Goal: Task Accomplishment & Management: Use online tool/utility

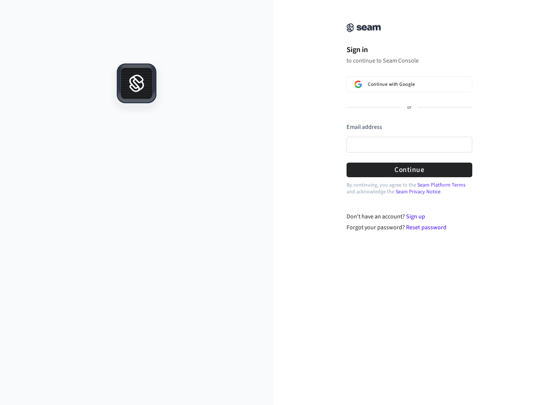
click at [373, 62] on p "to continue to Seam Console" at bounding box center [410, 60] width 126 height 7
click at [420, 215] on link "Sign up" at bounding box center [415, 216] width 19 height 8
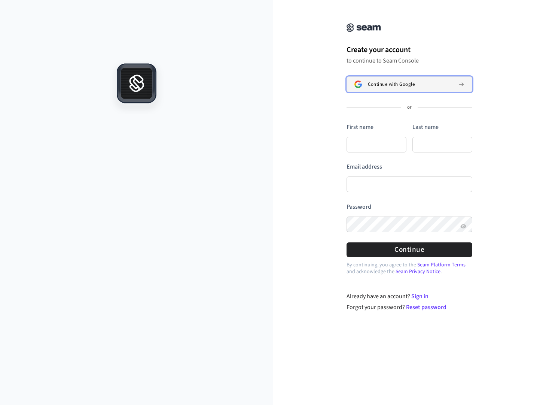
click at [385, 83] on span "Continue with Google" at bounding box center [391, 84] width 47 height 6
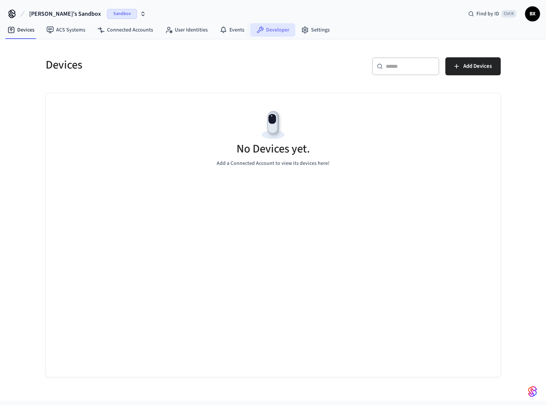
click at [264, 26] on link "Developer" at bounding box center [272, 29] width 45 height 13
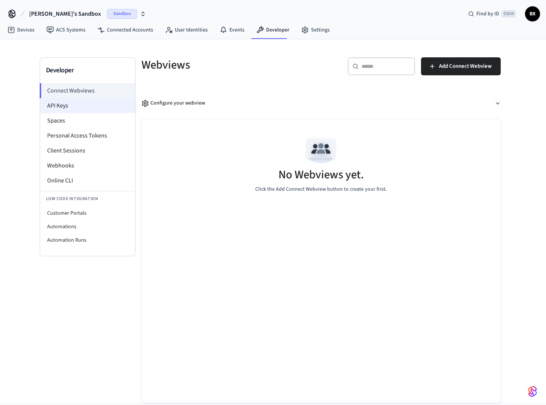
click at [84, 103] on li "API Keys" at bounding box center [87, 105] width 95 height 15
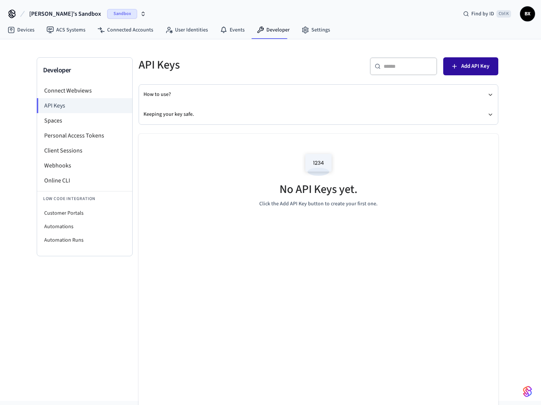
click at [471, 66] on span "Add API Key" at bounding box center [475, 66] width 28 height 10
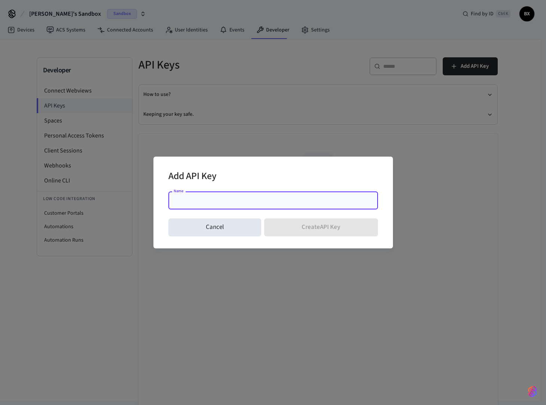
click at [228, 200] on input "Name" at bounding box center [273, 200] width 201 height 7
type input "****"
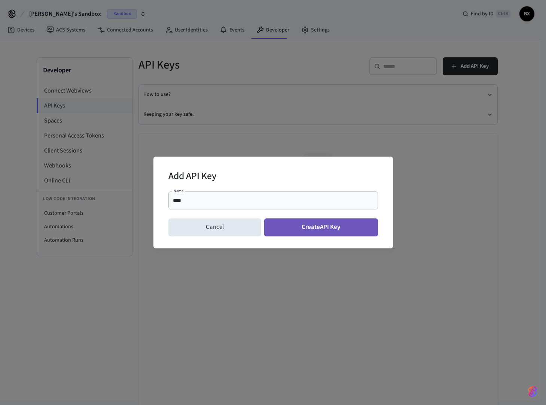
click at [350, 227] on button "Create API Key" at bounding box center [321, 227] width 114 height 18
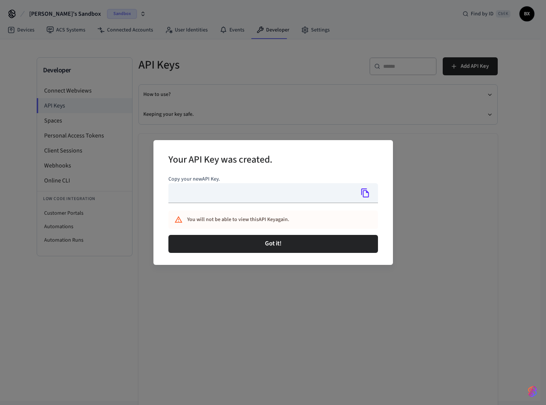
type input "**********"
click at [373, 194] on button "Copy" at bounding box center [366, 193] width 16 height 16
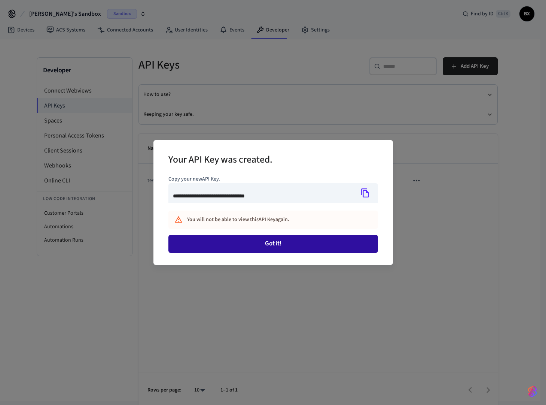
click at [322, 244] on button "Got it!" at bounding box center [273, 244] width 210 height 18
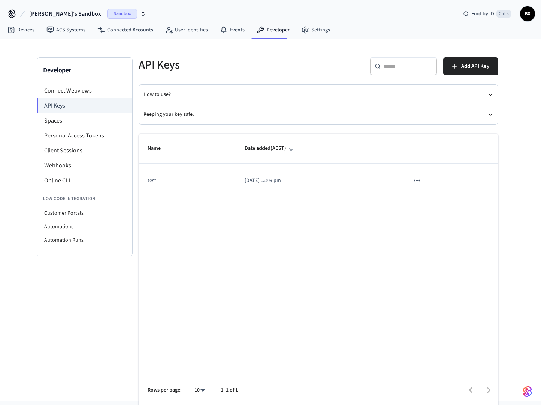
drag, startPoint x: 330, startPoint y: 263, endPoint x: 109, endPoint y: 134, distance: 256.2
click at [329, 261] on div "Name Date added (AEST) test 2025/08/22 at 12:09 pm Rows per page: 10 ** 1–1 of 1" at bounding box center [318, 271] width 359 height 274
click at [25, 28] on link "Devices" at bounding box center [20, 29] width 39 height 13
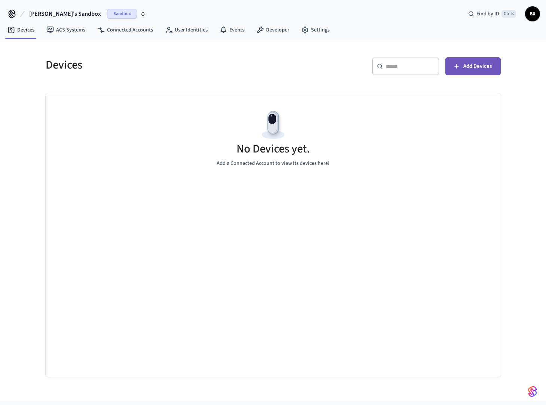
click at [483, 67] on span "Add Devices" at bounding box center [477, 66] width 28 height 10
click at [66, 30] on link "ACS Systems" at bounding box center [65, 29] width 51 height 13
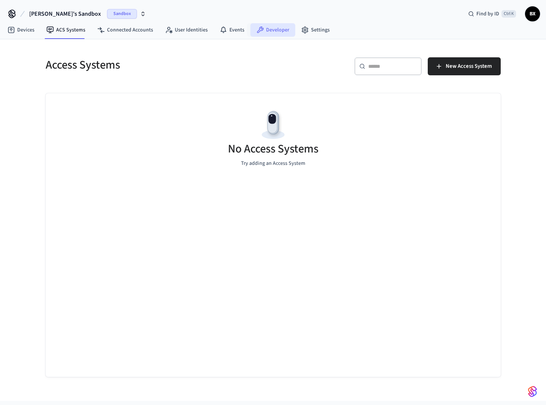
click at [275, 28] on link "Developer" at bounding box center [272, 29] width 45 height 13
